Goal: Transaction & Acquisition: Purchase product/service

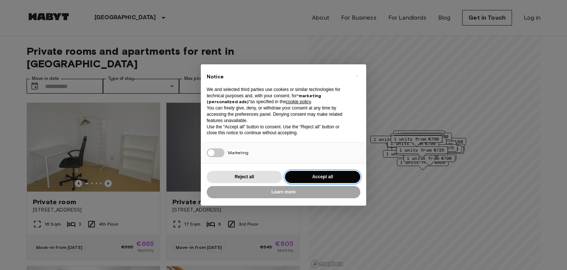
click at [308, 174] on button "Accept all" at bounding box center [322, 177] width 75 height 12
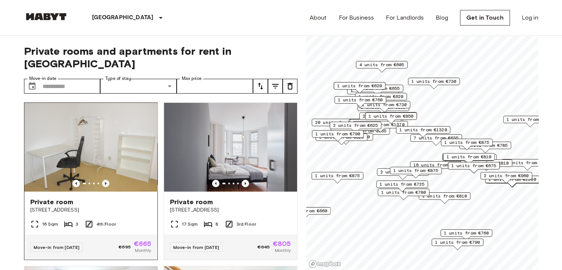
click at [105, 179] on icon "Previous image" at bounding box center [105, 182] width 7 height 7
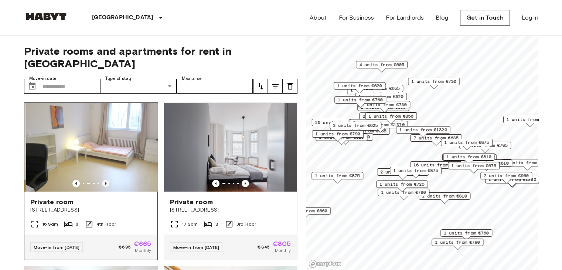
click at [105, 179] on icon "Previous image" at bounding box center [105, 182] width 7 height 7
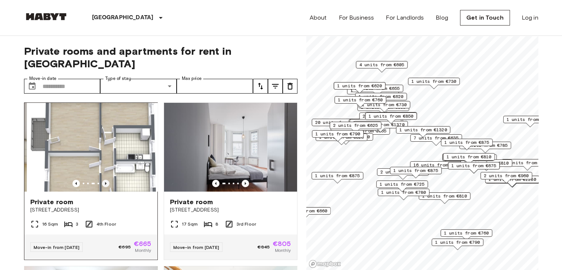
click at [105, 179] on icon "Previous image" at bounding box center [105, 182] width 7 height 7
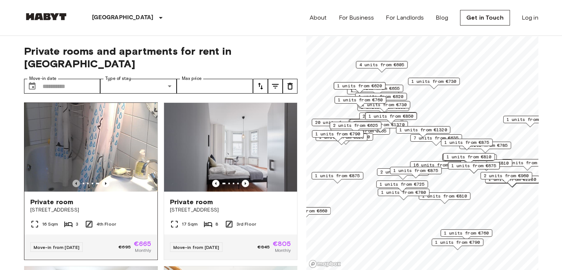
click at [74, 179] on icon "Previous image" at bounding box center [75, 182] width 7 height 7
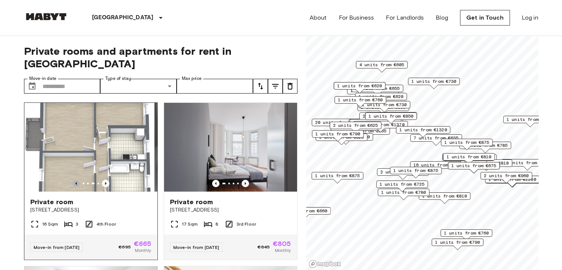
click at [74, 179] on icon "Previous image" at bounding box center [75, 182] width 7 height 7
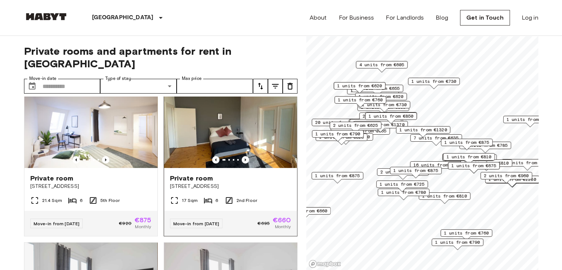
scroll to position [332, 0]
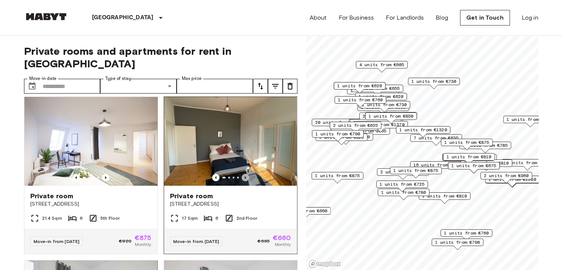
click at [241, 174] on icon "Previous image" at bounding box center [244, 177] width 7 height 7
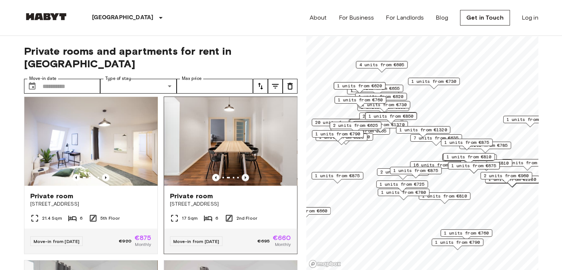
click at [241, 174] on icon "Previous image" at bounding box center [244, 177] width 7 height 7
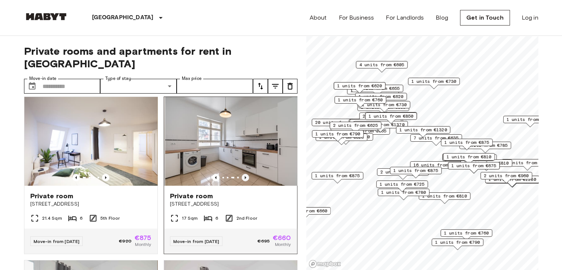
click at [241, 174] on icon "Previous image" at bounding box center [244, 177] width 7 height 7
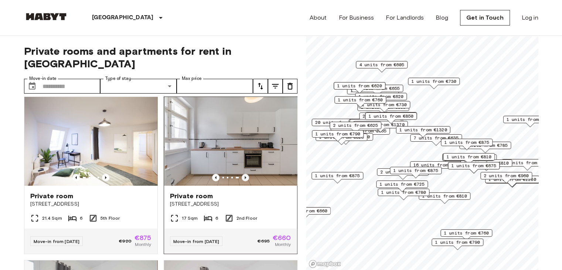
click at [241, 174] on icon "Previous image" at bounding box center [244, 177] width 7 height 7
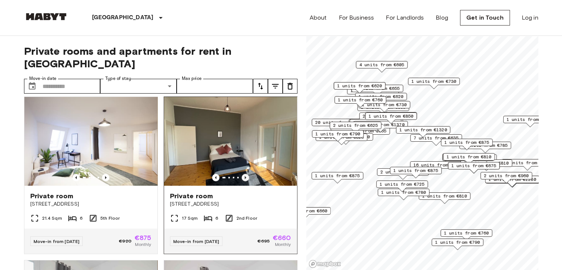
click at [241, 174] on icon "Previous image" at bounding box center [244, 177] width 7 height 7
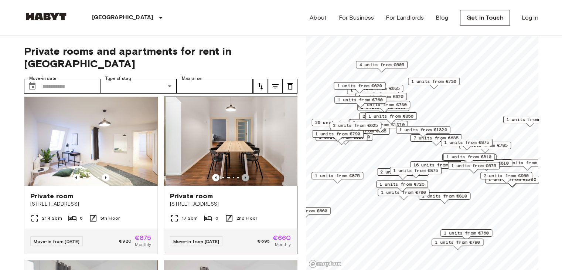
click at [241, 174] on icon "Previous image" at bounding box center [244, 177] width 7 height 7
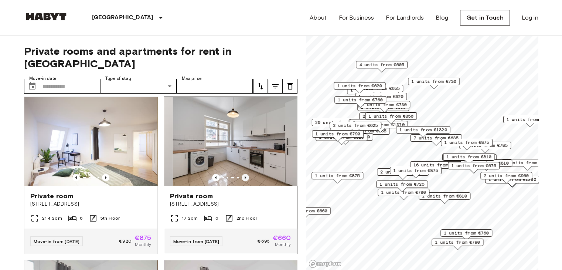
click at [241, 174] on icon "Previous image" at bounding box center [244, 177] width 7 height 7
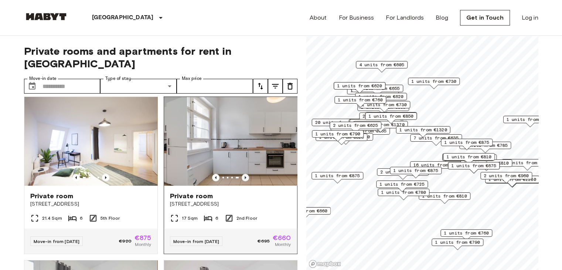
click at [241, 174] on icon "Previous image" at bounding box center [244, 177] width 7 height 7
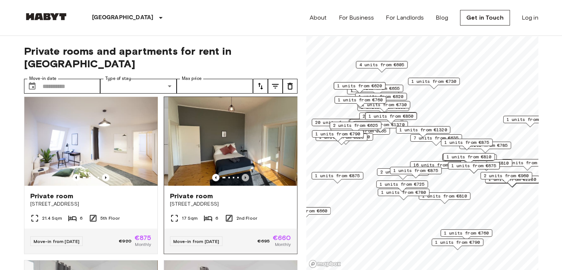
click at [241, 174] on icon "Previous image" at bounding box center [244, 177] width 7 height 7
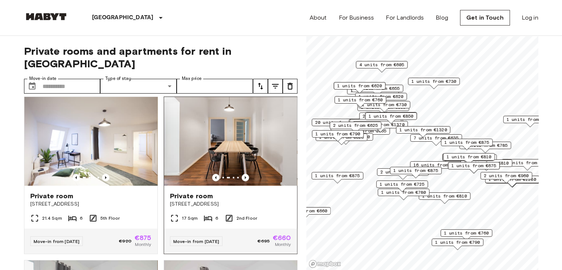
click at [245, 148] on img at bounding box center [230, 141] width 133 height 89
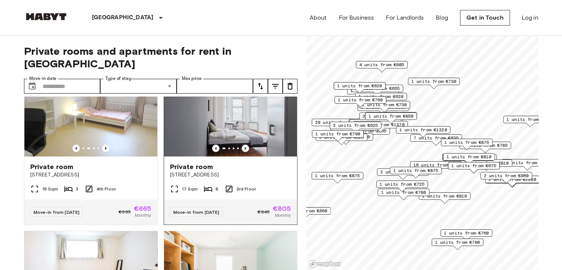
scroll to position [0, 0]
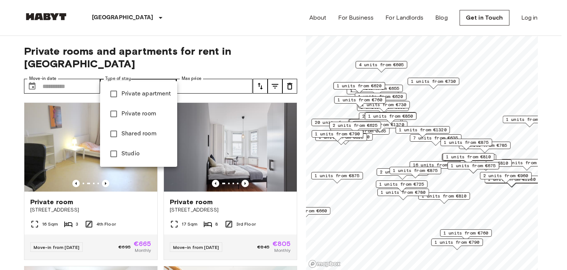
click at [4, 112] on div at bounding box center [283, 135] width 567 height 270
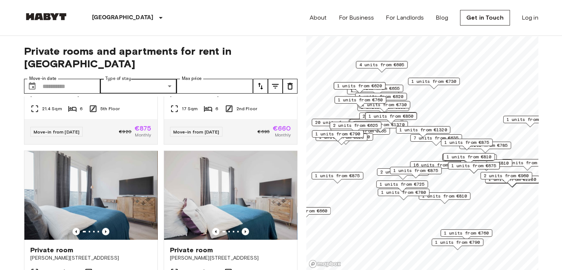
scroll to position [517, 0]
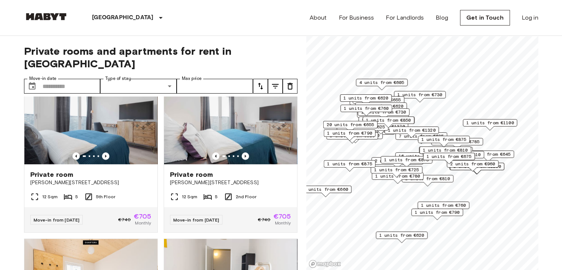
scroll to position [684, 0]
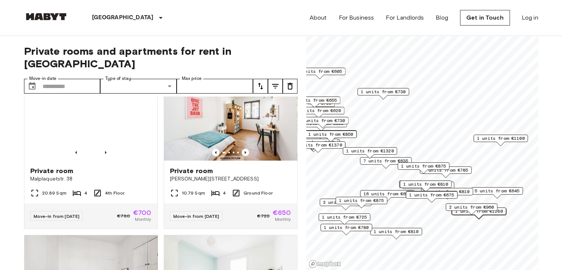
scroll to position [350, 0]
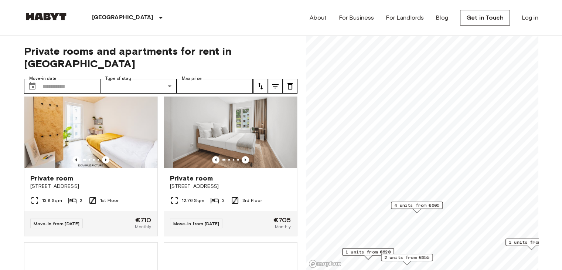
scroll to position [183, 0]
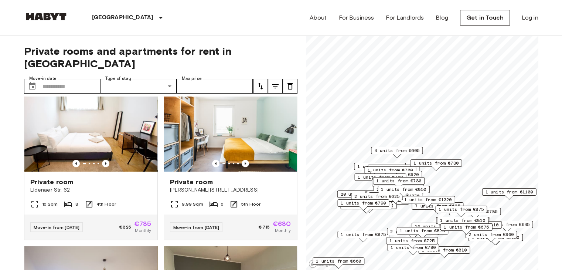
click at [414, 150] on span "4 units from €605" at bounding box center [396, 150] width 45 height 7
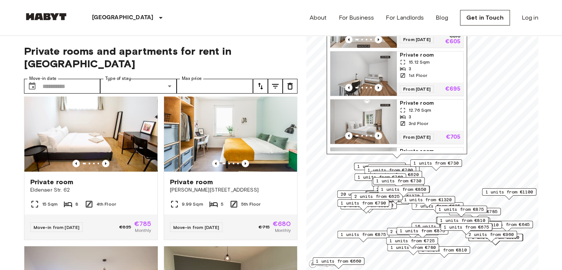
click at [368, 43] on img "Map marker" at bounding box center [363, 25] width 66 height 44
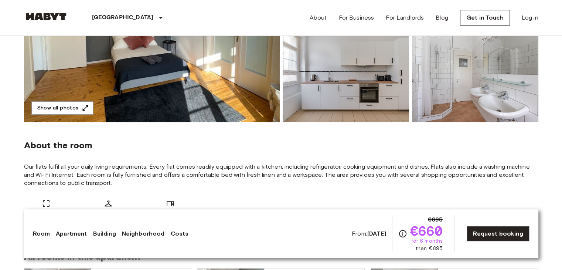
scroll to position [222, 0]
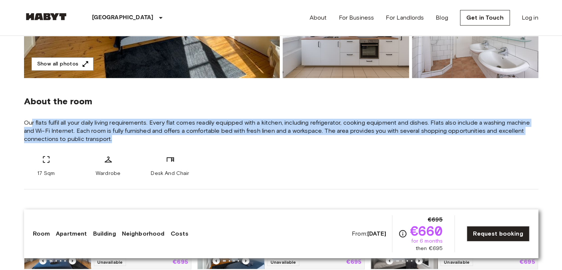
drag, startPoint x: 113, startPoint y: 136, endPoint x: 32, endPoint y: 122, distance: 82.9
click at [32, 122] on span "Our flats fulfil all your daily living requirements. Every flat comes readily e…" at bounding box center [281, 131] width 514 height 24
click at [169, 139] on span "Our flats fulfil all your daily living requirements. Every flat comes readily e…" at bounding box center [281, 131] width 514 height 24
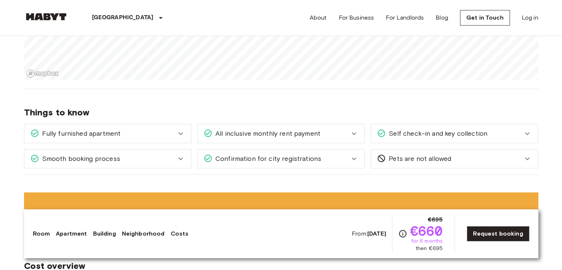
scroll to position [628, 0]
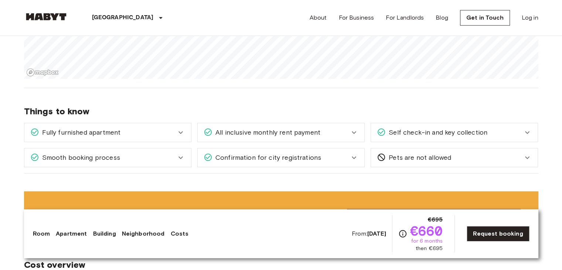
click at [326, 130] on div "All inclusive monthly rent payment" at bounding box center [276, 132] width 146 height 10
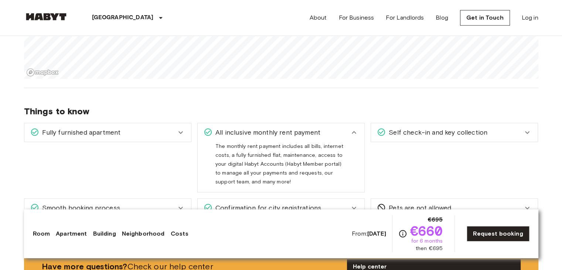
click at [325, 130] on div "All inclusive monthly rent payment" at bounding box center [276, 132] width 146 height 10
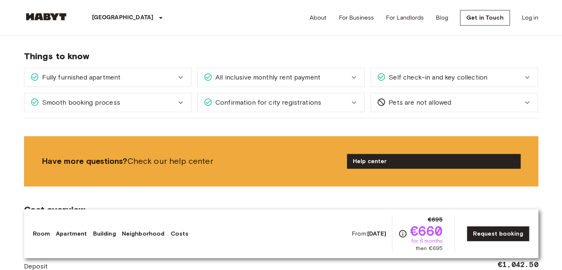
scroll to position [702, 0]
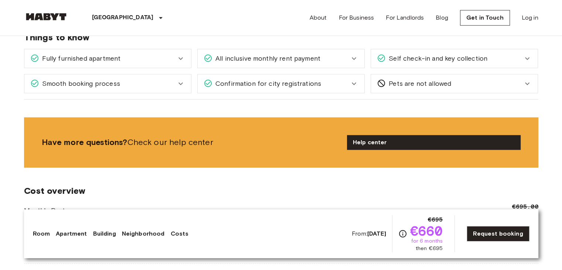
click at [428, 59] on span "Self check-in and key collection" at bounding box center [436, 59] width 102 height 10
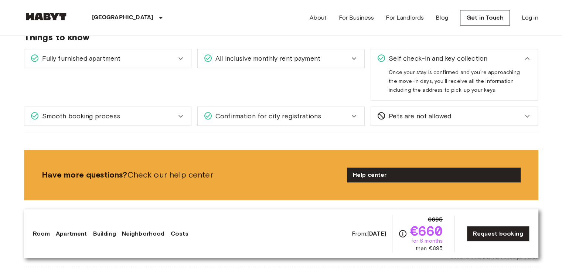
click at [422, 51] on div "Self check-in and key collection" at bounding box center [454, 58] width 167 height 18
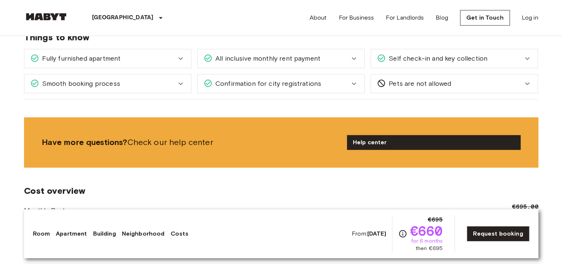
click at [302, 79] on span "Confirmation for city registrations" at bounding box center [266, 84] width 109 height 10
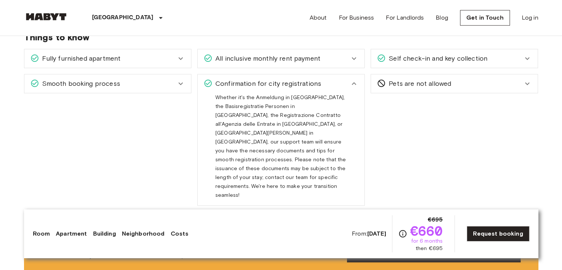
click at [313, 83] on span "Confirmation for city registrations" at bounding box center [266, 84] width 109 height 10
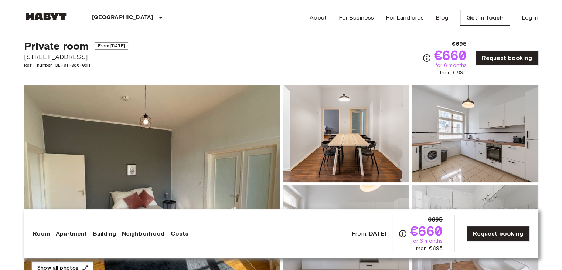
scroll to position [0, 0]
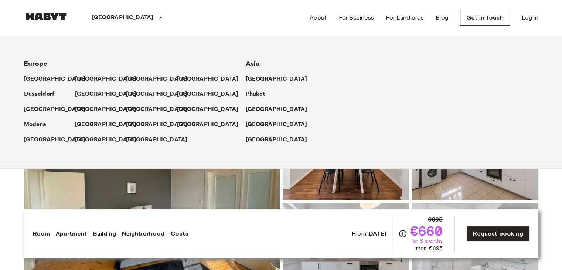
click at [103, 23] on div "[GEOGRAPHIC_DATA]" at bounding box center [128, 17] width 121 height 35
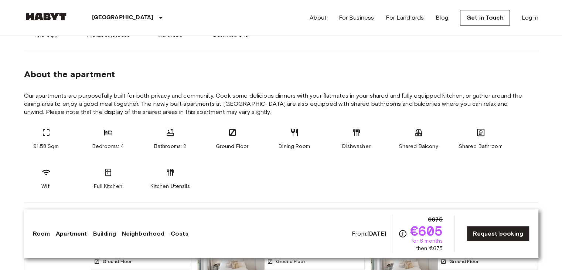
scroll to position [369, 0]
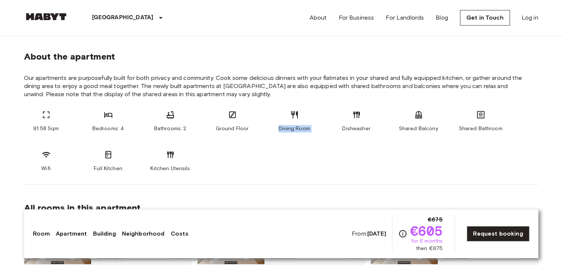
drag, startPoint x: 283, startPoint y: 117, endPoint x: 338, endPoint y: 115, distance: 55.4
click at [336, 115] on div "91.58 Sqm Bedrooms: 4 Bathrooms: 2 Ground Floor Dining Room Dishwasher Shared B…" at bounding box center [281, 141] width 514 height 62
click at [370, 118] on div "Dishwasher" at bounding box center [356, 121] width 44 height 22
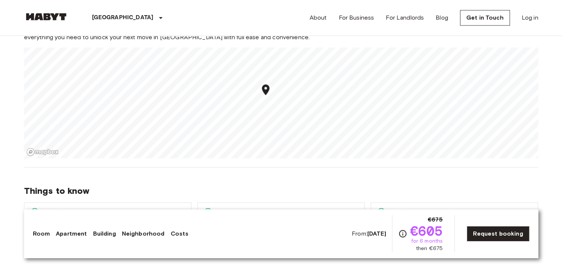
scroll to position [849, 0]
click at [371, 115] on div "Europe Germany Berlin Private room Private room From Nov 19 2025 Simmelstraße 2…" at bounding box center [281, 159] width 532 height 1944
click at [372, 179] on div "Things to know Fully furnished apartment All you need to do is pack your clothe…" at bounding box center [281, 209] width 514 height 85
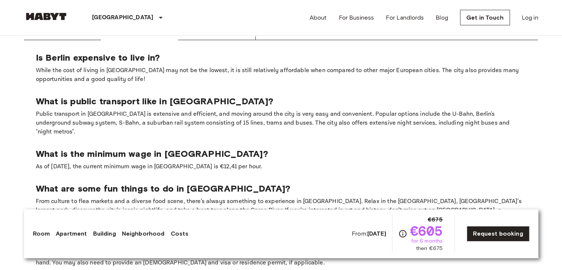
scroll to position [1514, 0]
